Goal: Task Accomplishment & Management: Use online tool/utility

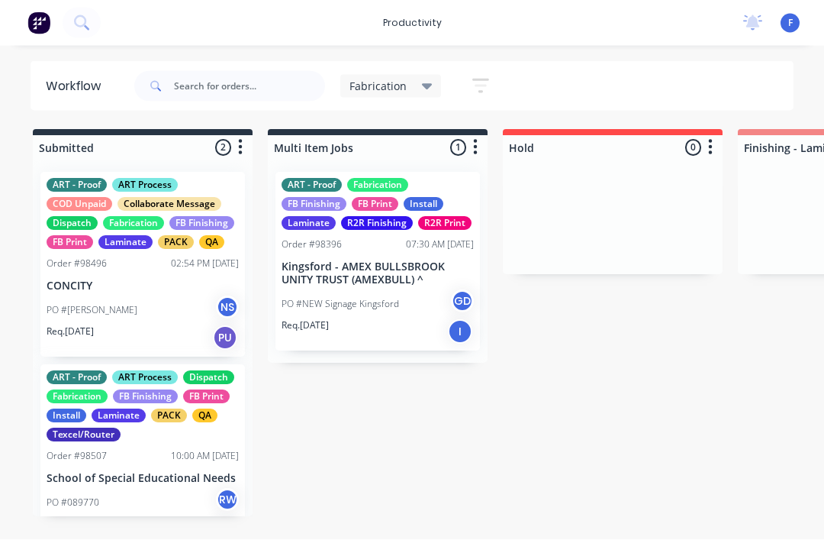
scroll to position [21, 0]
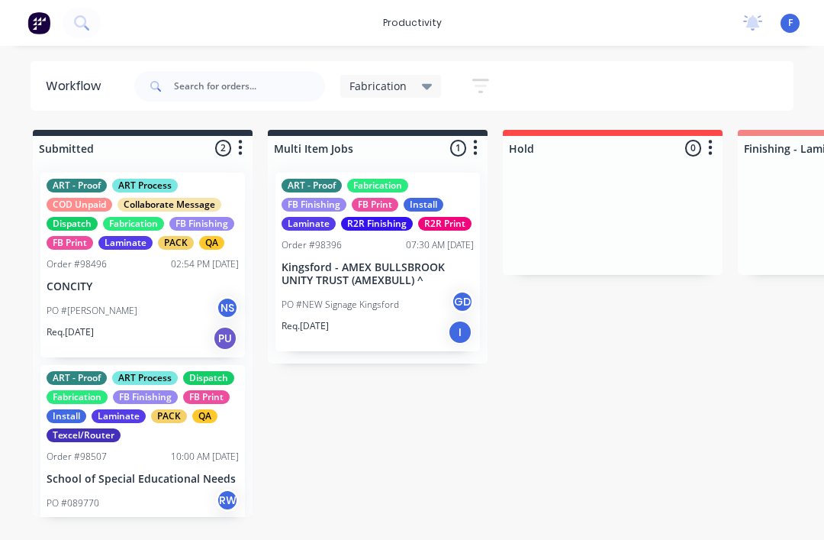
click at [111, 236] on div "Laminate" at bounding box center [125, 243] width 54 height 14
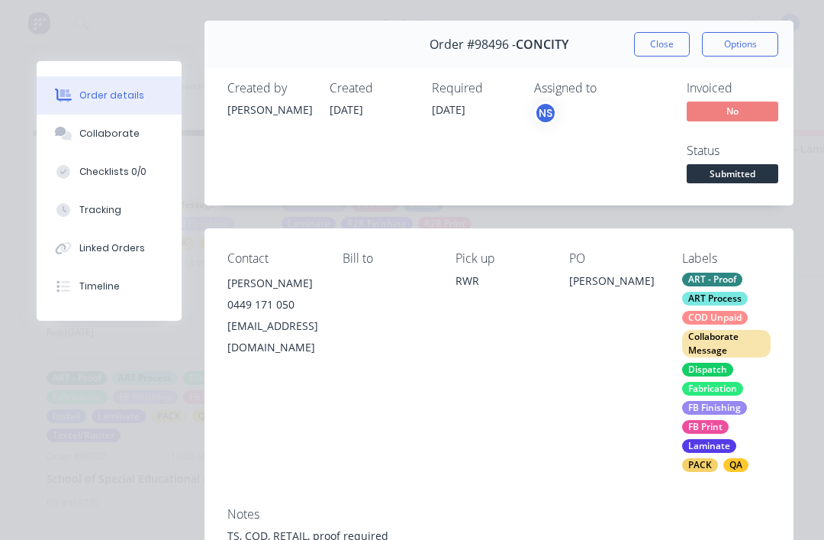
scroll to position [21, 0]
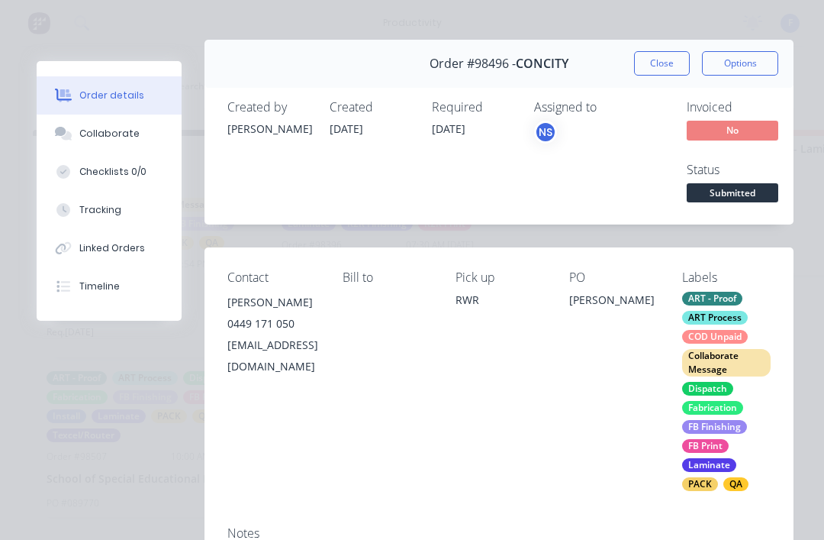
click at [758, 63] on button "Options" at bounding box center [740, 63] width 76 height 24
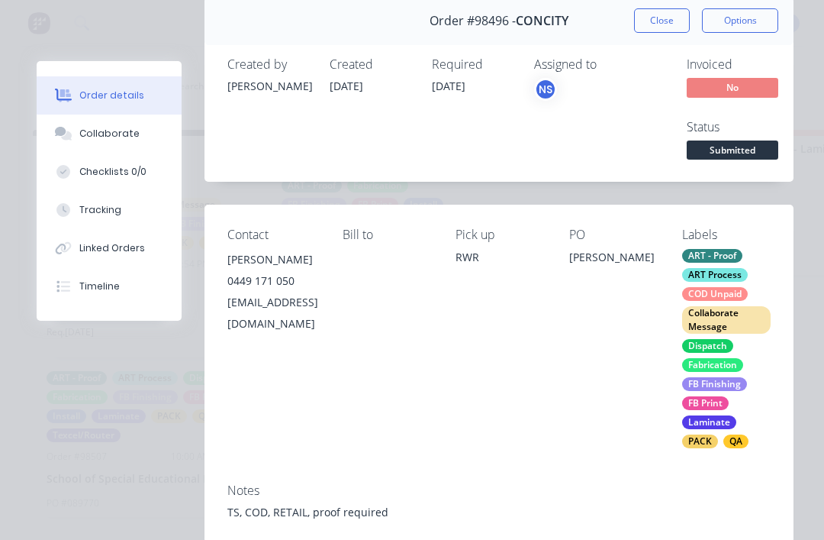
scroll to position [63, 0]
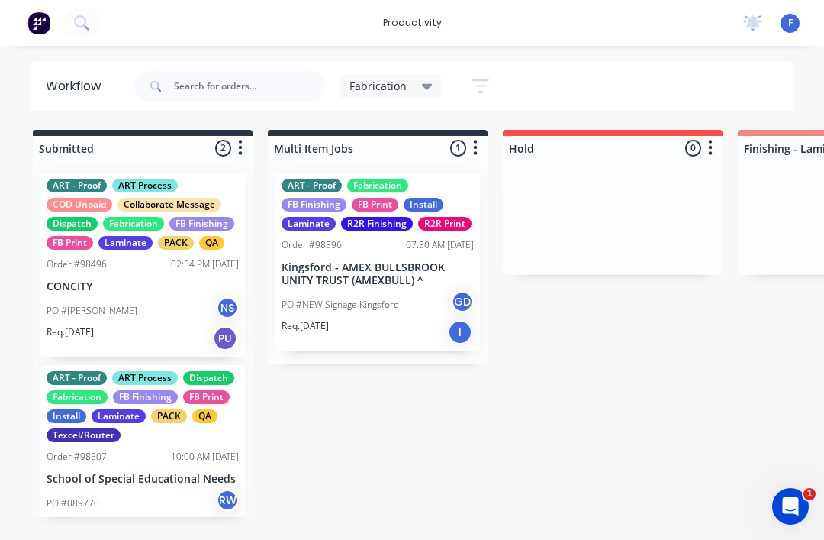
scroll to position [21, 0]
click at [180, 421] on div "ART - Proof ART Process Dispatch Fabrication FB Finishing FB Print Install Lami…" at bounding box center [142, 457] width 205 height 185
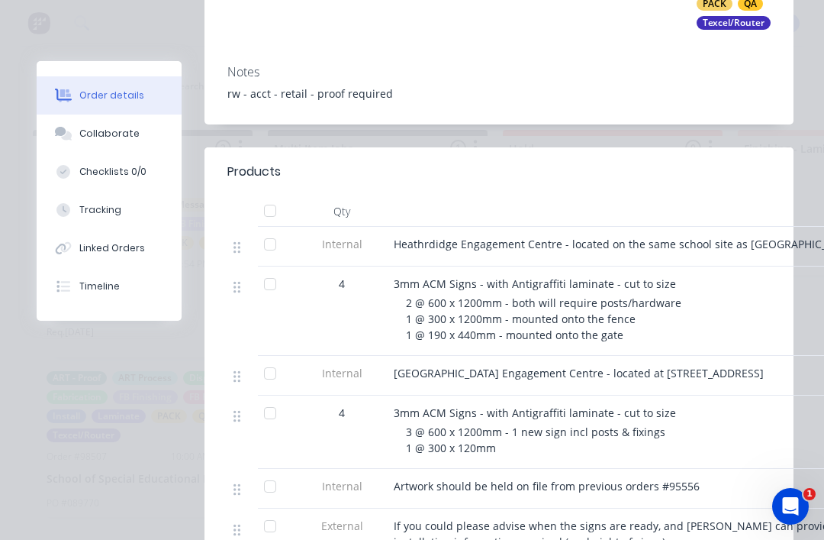
scroll to position [466, 0]
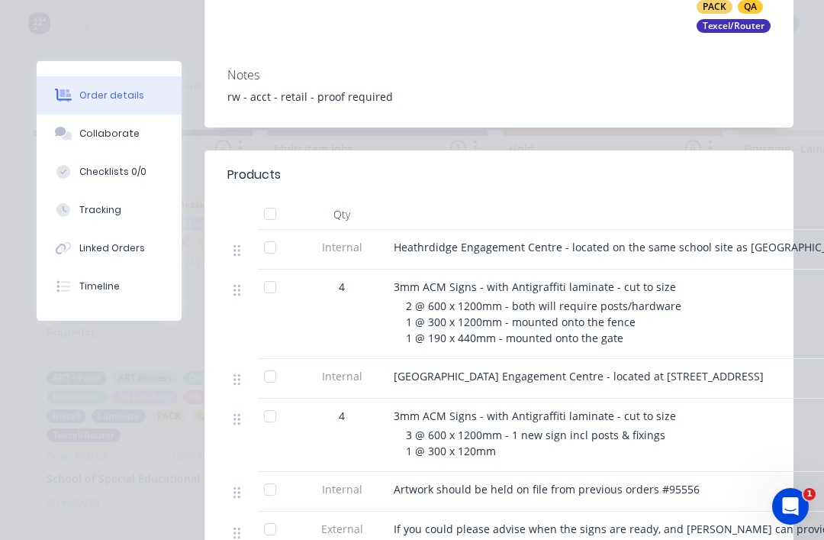
click at [103, 132] on div "Collaborate" at bounding box center [109, 134] width 60 height 14
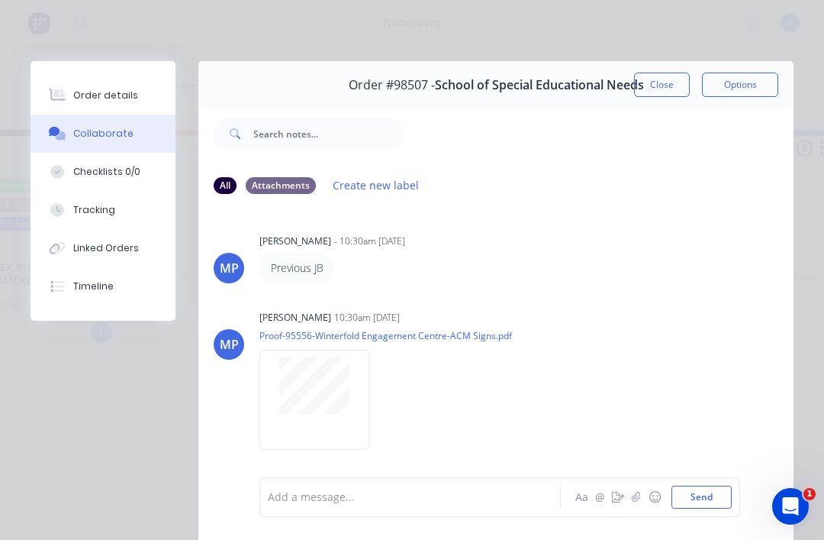
scroll to position [0, 0]
click at [659, 83] on button "Close" at bounding box center [662, 85] width 56 height 24
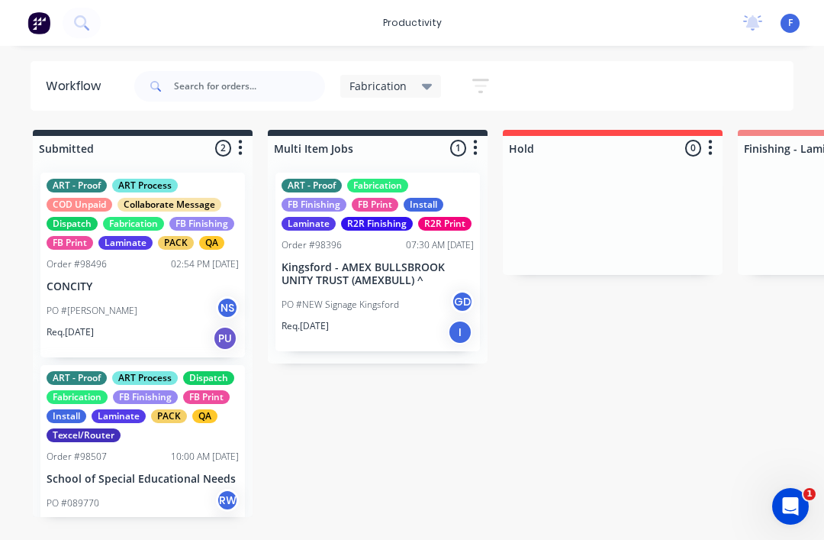
scroll to position [21, 0]
click at [176, 408] on div "ART - Proof ART Process Dispatch Fabrication FB Finishing FB Print Install Lami…" at bounding box center [143, 406] width 192 height 71
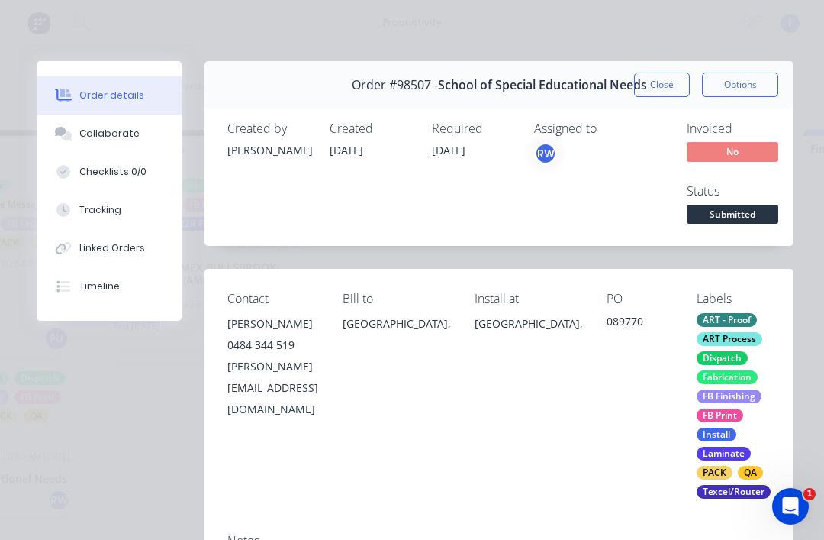
scroll to position [0, 0]
click at [664, 85] on button "Close" at bounding box center [662, 85] width 56 height 24
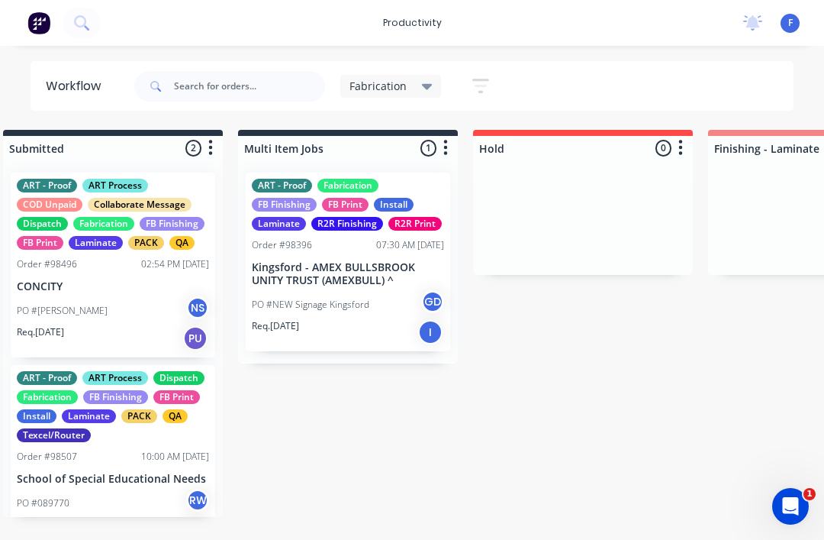
scroll to position [21, 0]
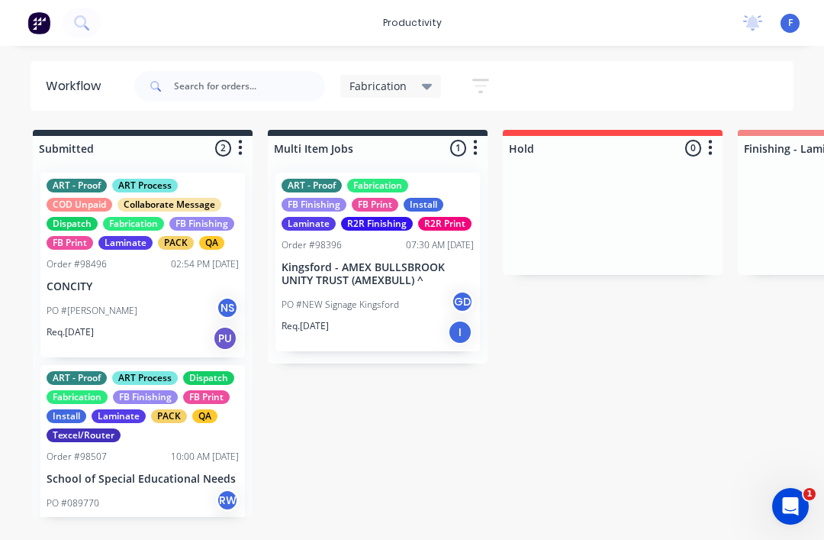
click at [365, 234] on div "ART - Proof Fabrication FB Finishing FB Print Install Laminate R2R Finishing R2…" at bounding box center [378, 261] width 205 height 179
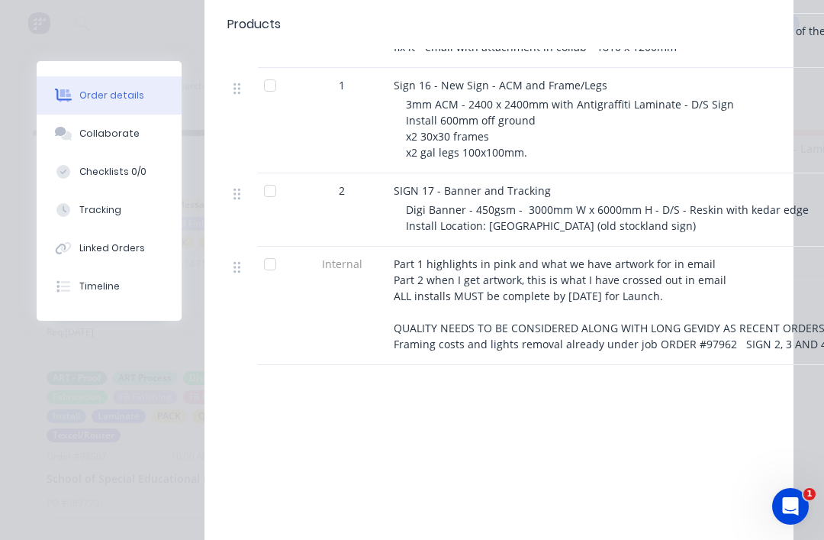
scroll to position [1513, 0]
